Goal: Task Accomplishment & Management: Use online tool/utility

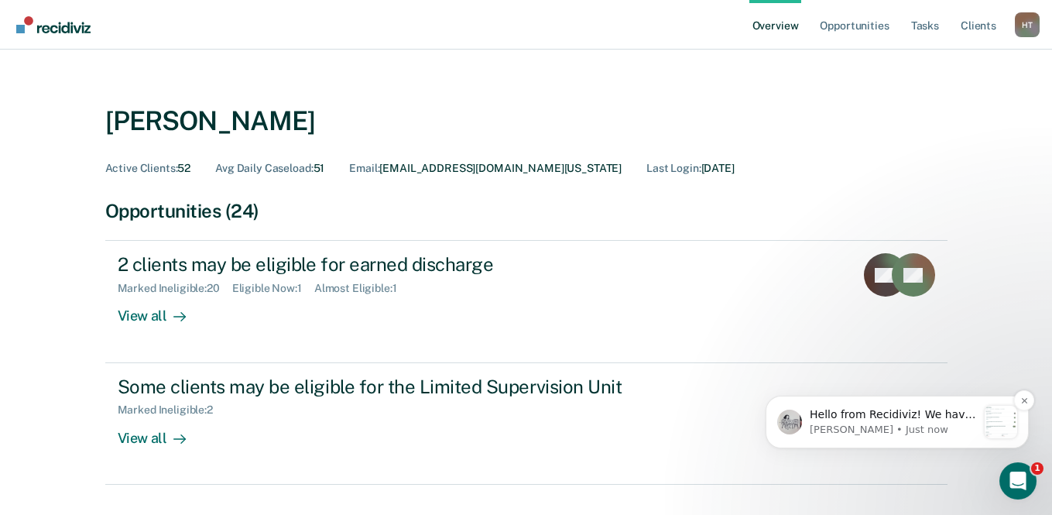
click at [969, 425] on p "[PERSON_NAME] • Just now" at bounding box center [893, 430] width 167 height 14
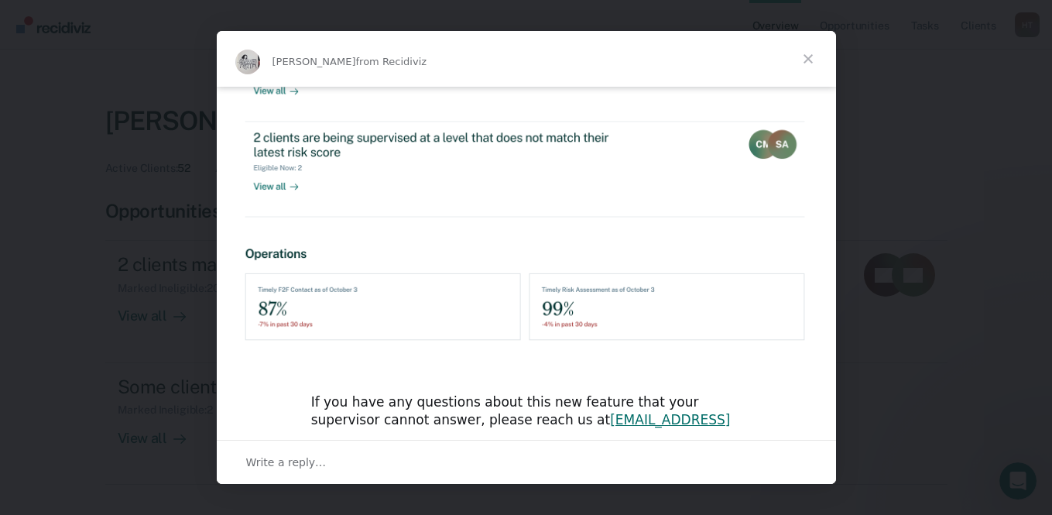
scroll to position [620, 0]
click at [937, 363] on div "Intercom messenger" at bounding box center [526, 257] width 1052 height 515
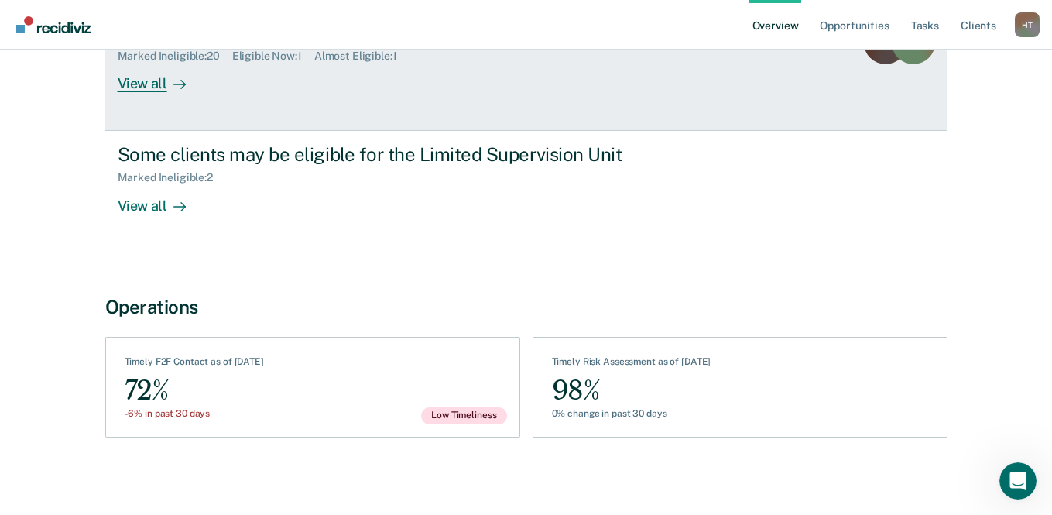
scroll to position [234, 0]
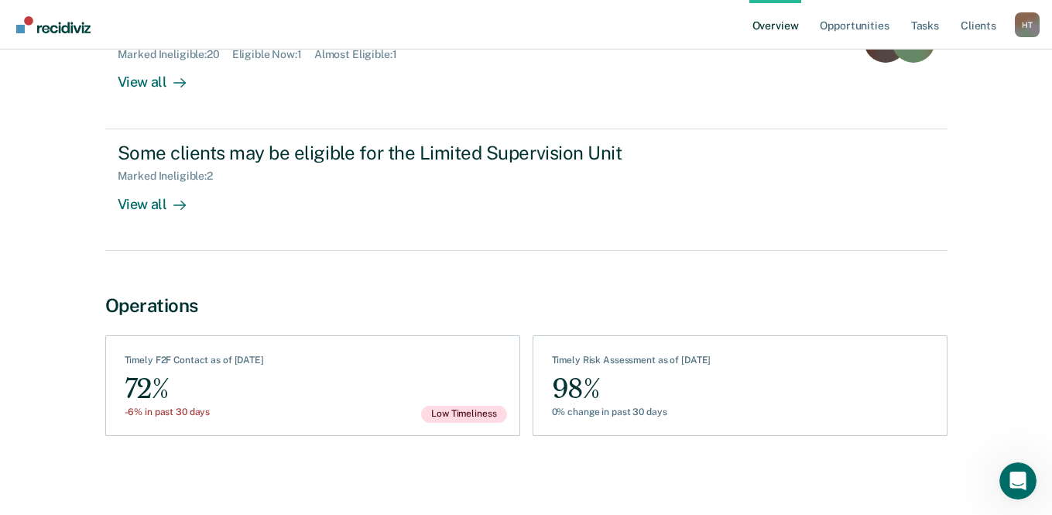
click at [1001, 286] on div "[PERSON_NAME] Active Clients : 52 Avg Daily Caseload : 51 Email : [EMAIL_ADDRES…" at bounding box center [526, 150] width 1015 height 633
click at [1031, 240] on div "[PERSON_NAME] Active Clients : 52 Avg Daily Caseload : 51 Email : [EMAIL_ADDRES…" at bounding box center [526, 150] width 1015 height 633
click at [909, 24] on link "Tasks" at bounding box center [925, 25] width 34 height 50
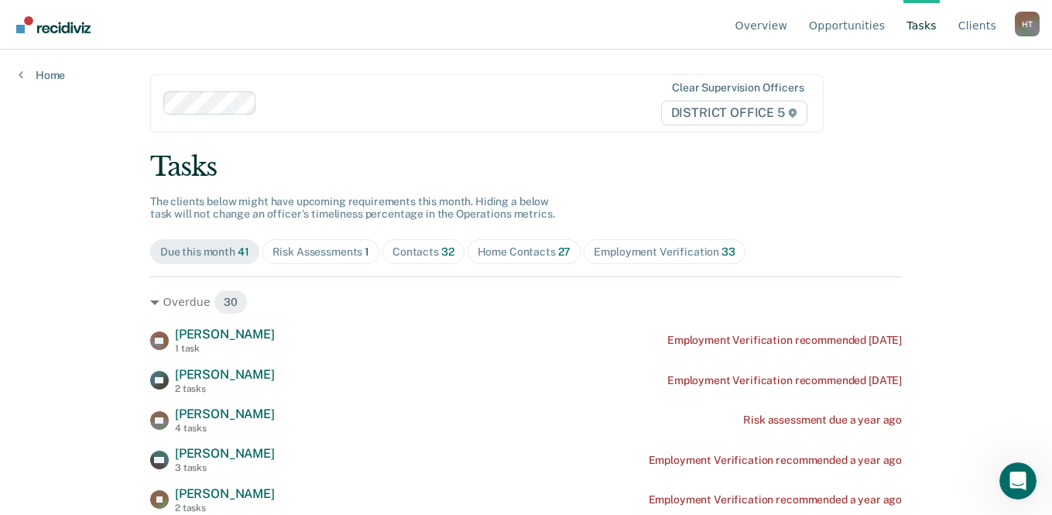
click at [349, 256] on div "Risk Assessments 1" at bounding box center [322, 251] width 98 height 13
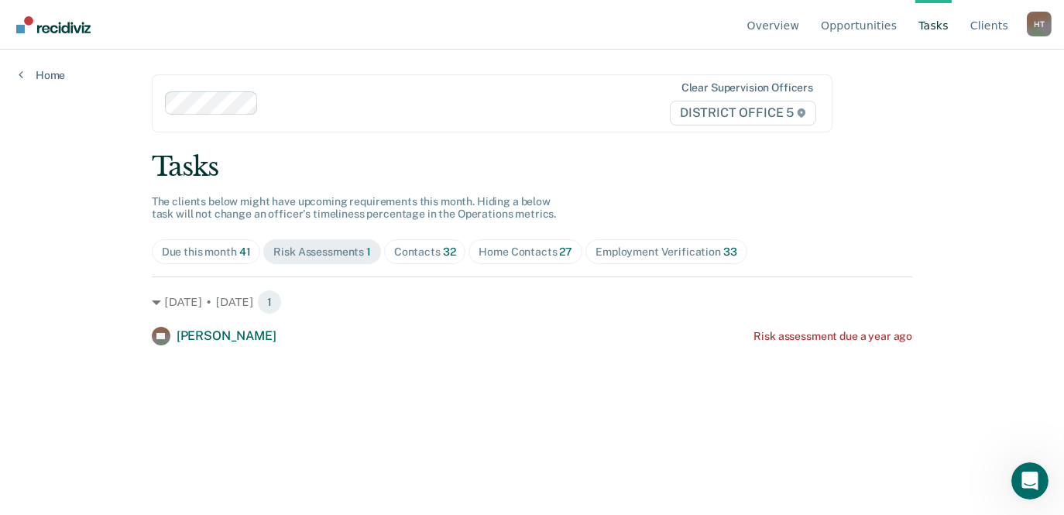
click at [420, 259] on span "Contacts 32" at bounding box center [425, 251] width 82 height 25
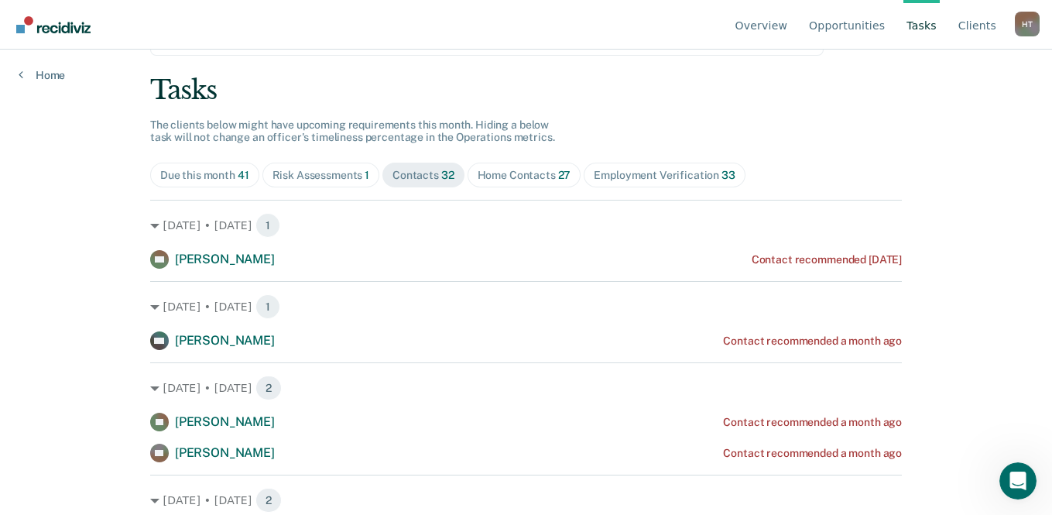
scroll to position [77, 0]
